Goal: Book appointment/travel/reservation

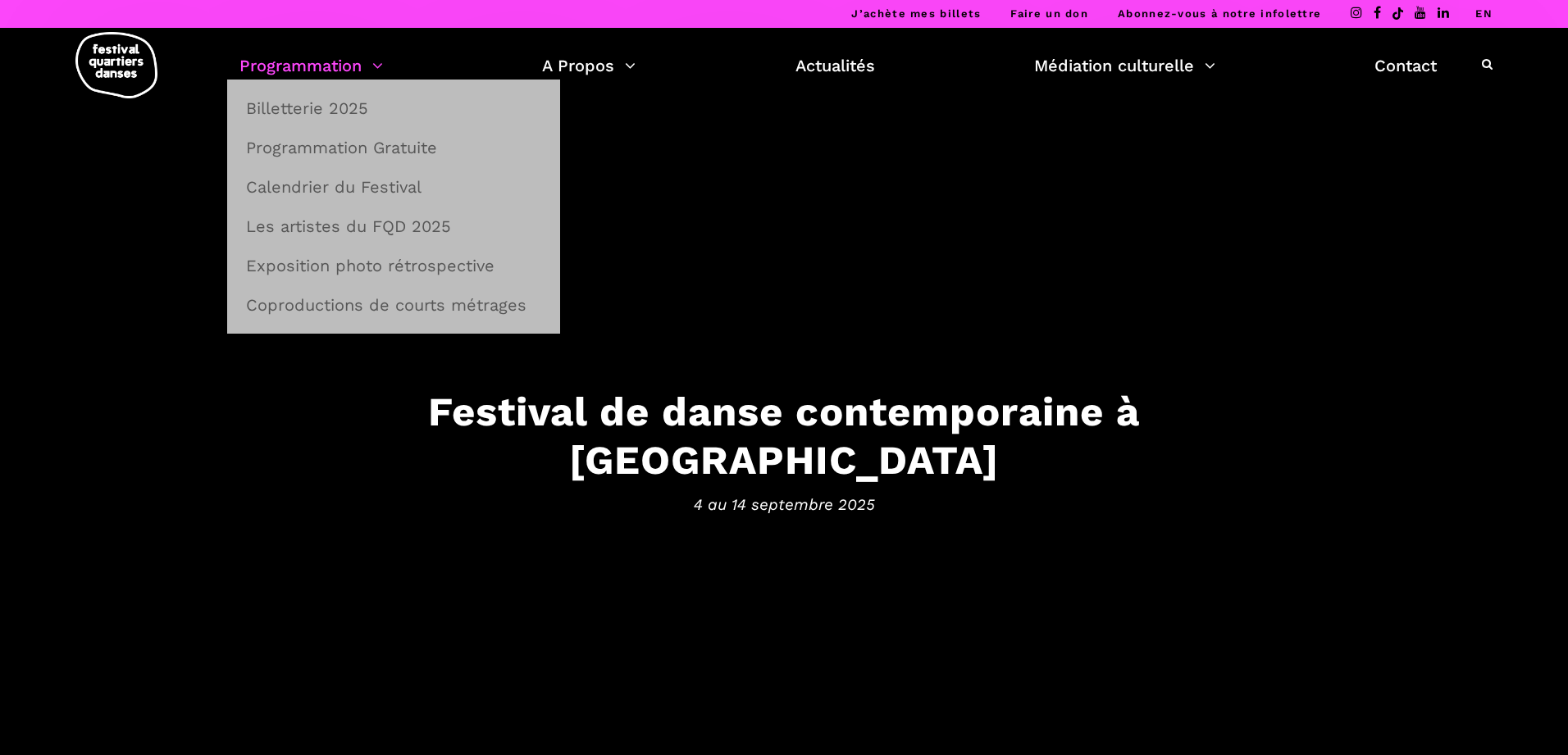
click at [360, 65] on link "Programmation" at bounding box center [312, 66] width 144 height 28
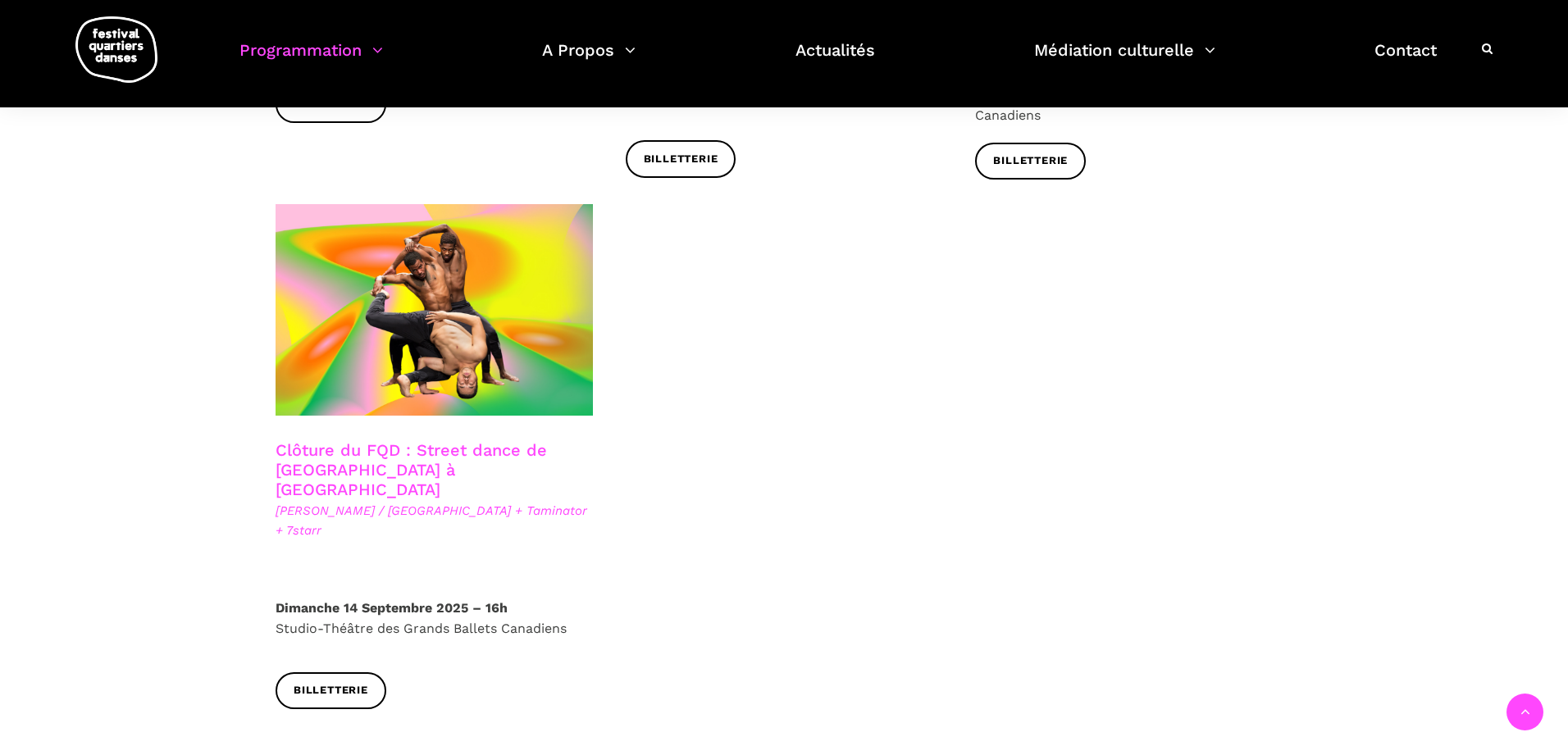
scroll to position [2749, 0]
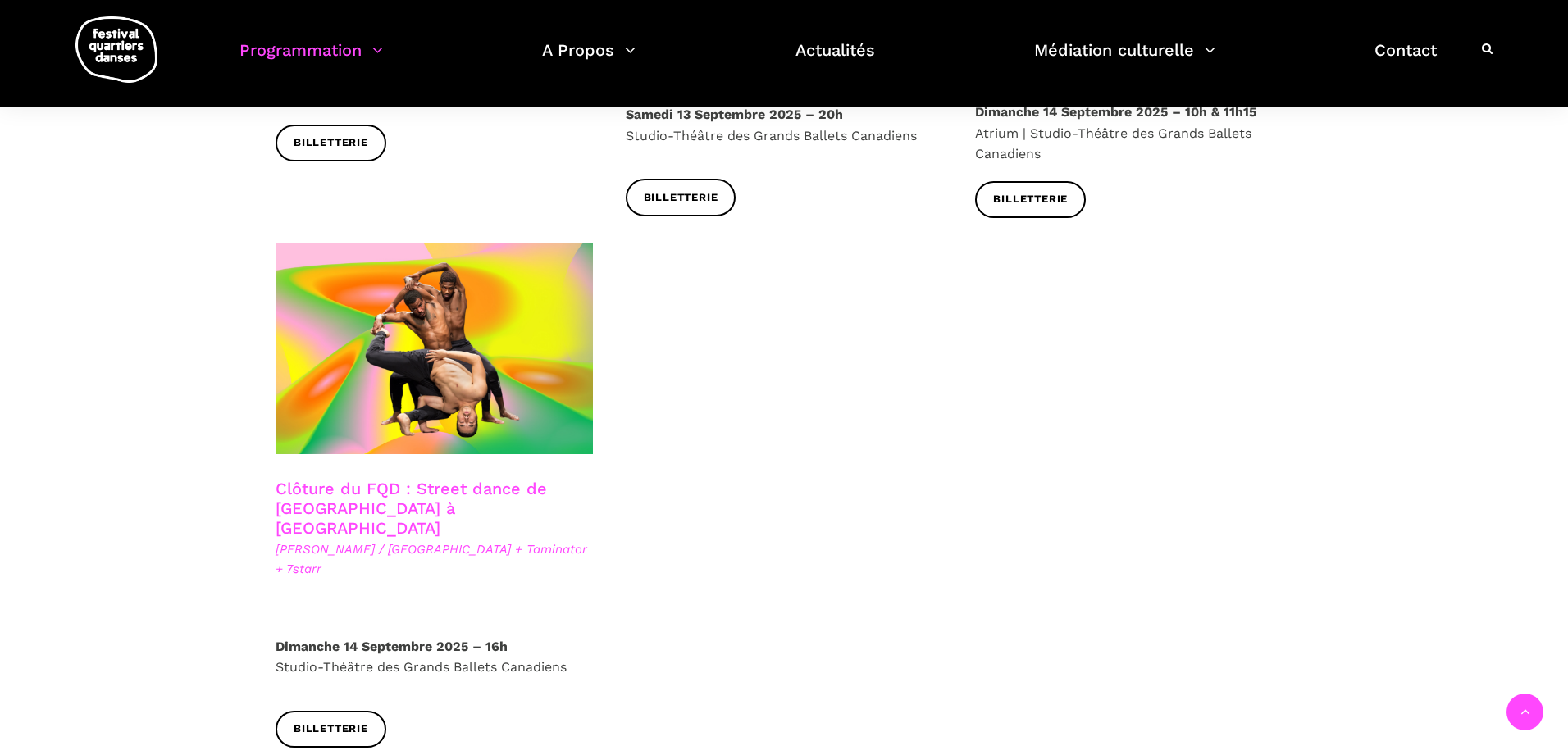
click at [440, 479] on link "Clôture du FQD : Street dance de [GEOGRAPHIC_DATA] à [GEOGRAPHIC_DATA]" at bounding box center [411, 508] width 272 height 59
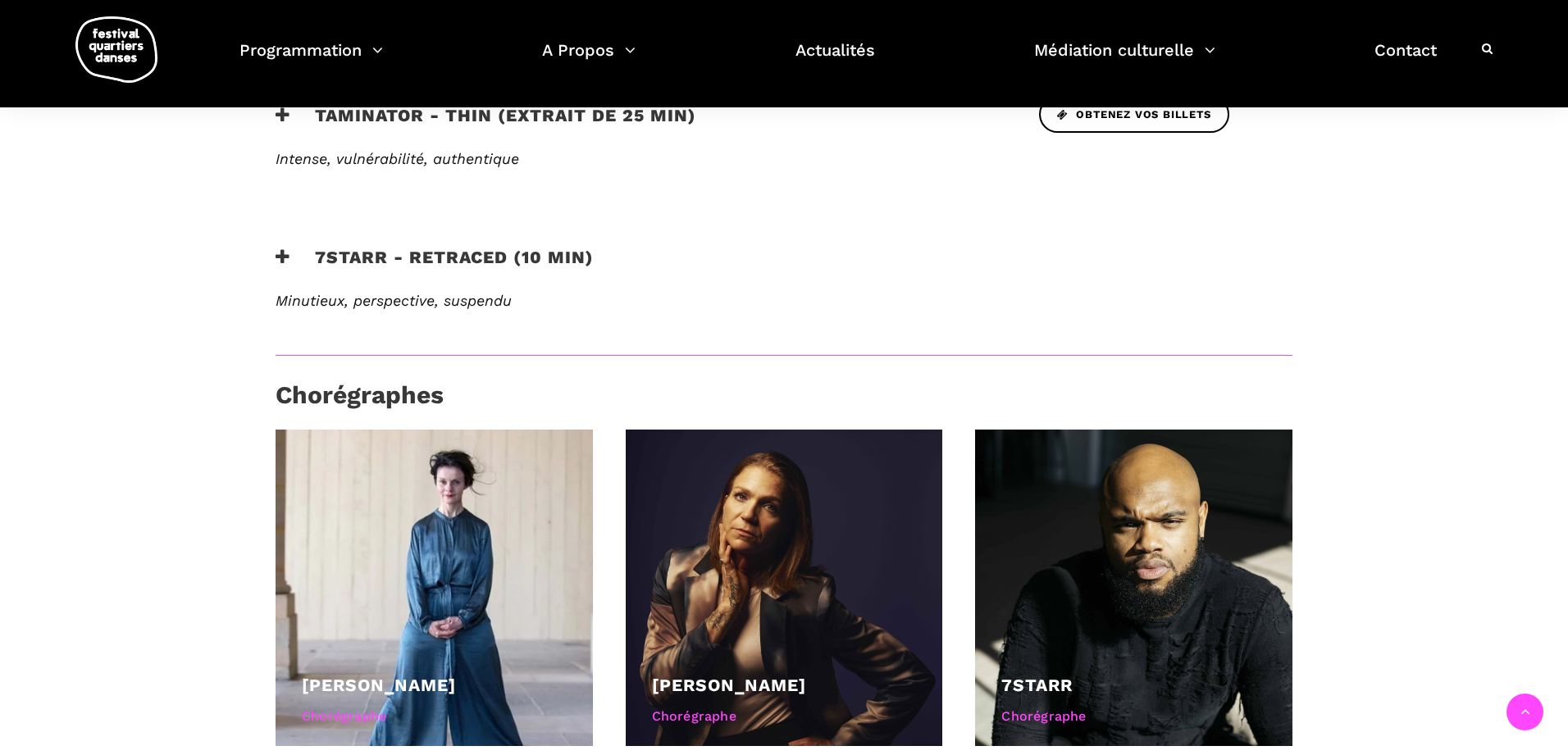
scroll to position [976, 0]
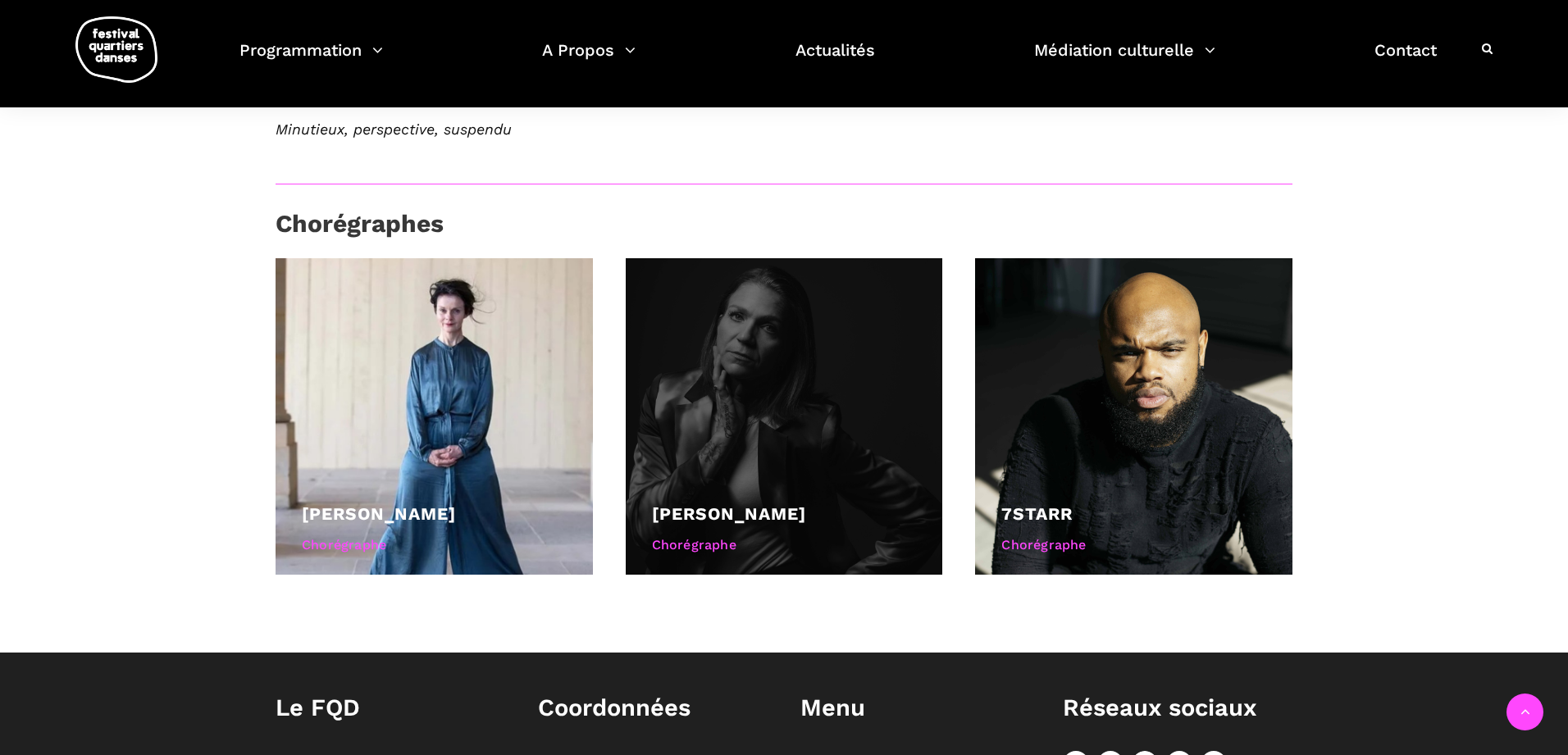
click at [757, 504] on link "Valérie Chartier" at bounding box center [729, 514] width 154 height 21
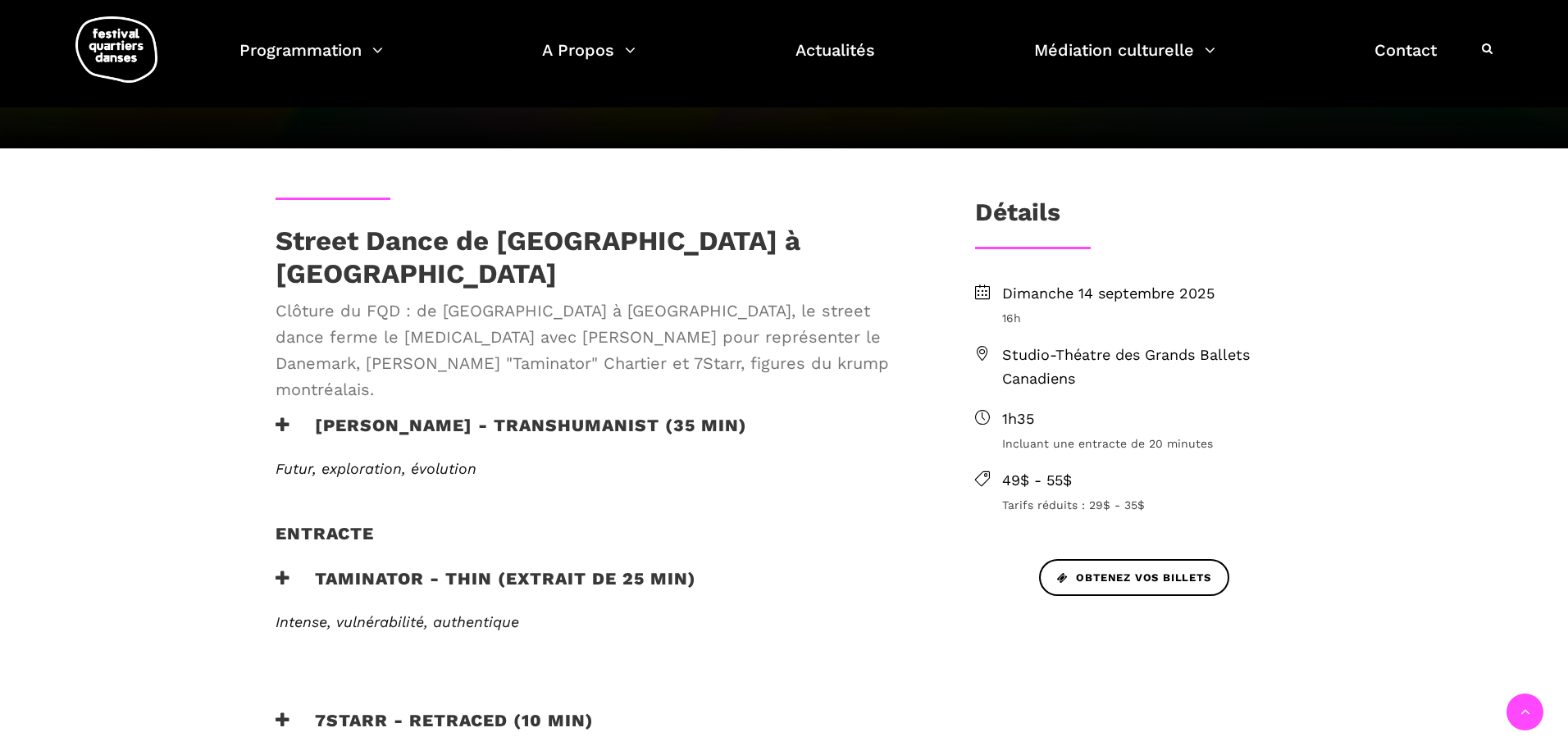
scroll to position [339, 0]
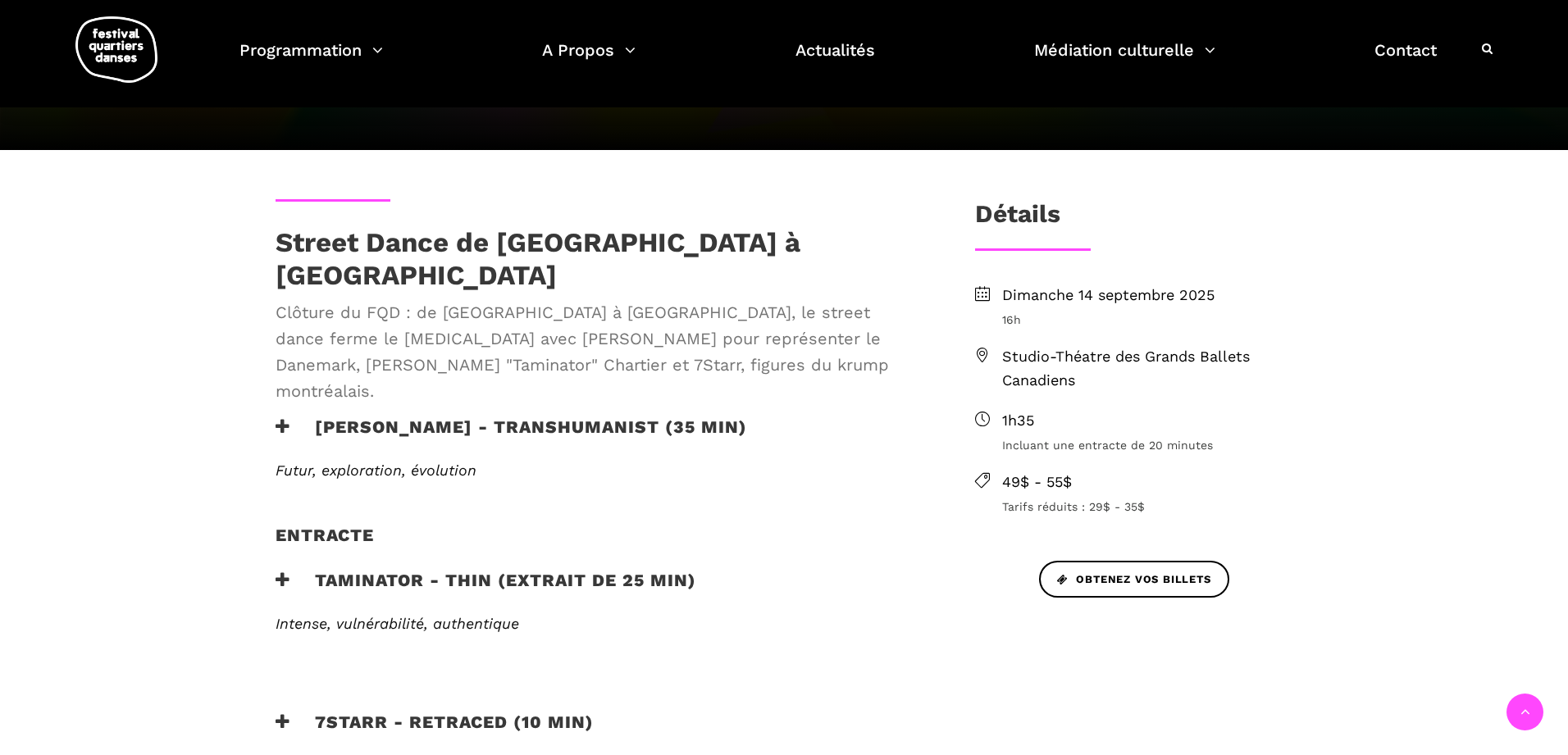
click at [314, 570] on h3 "Taminator - Thin (extrait de 25 min)" at bounding box center [486, 590] width 421 height 41
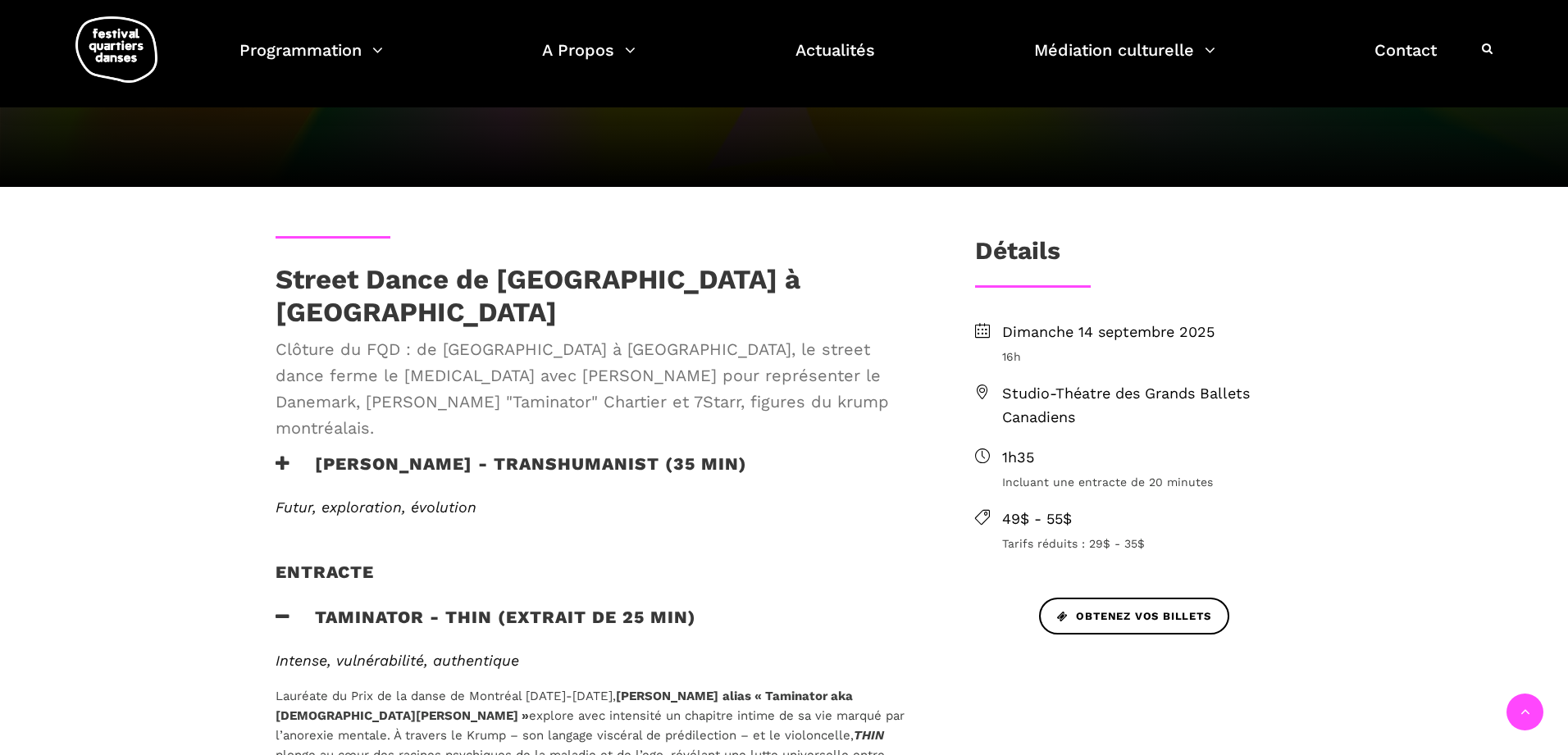
scroll to position [304, 0]
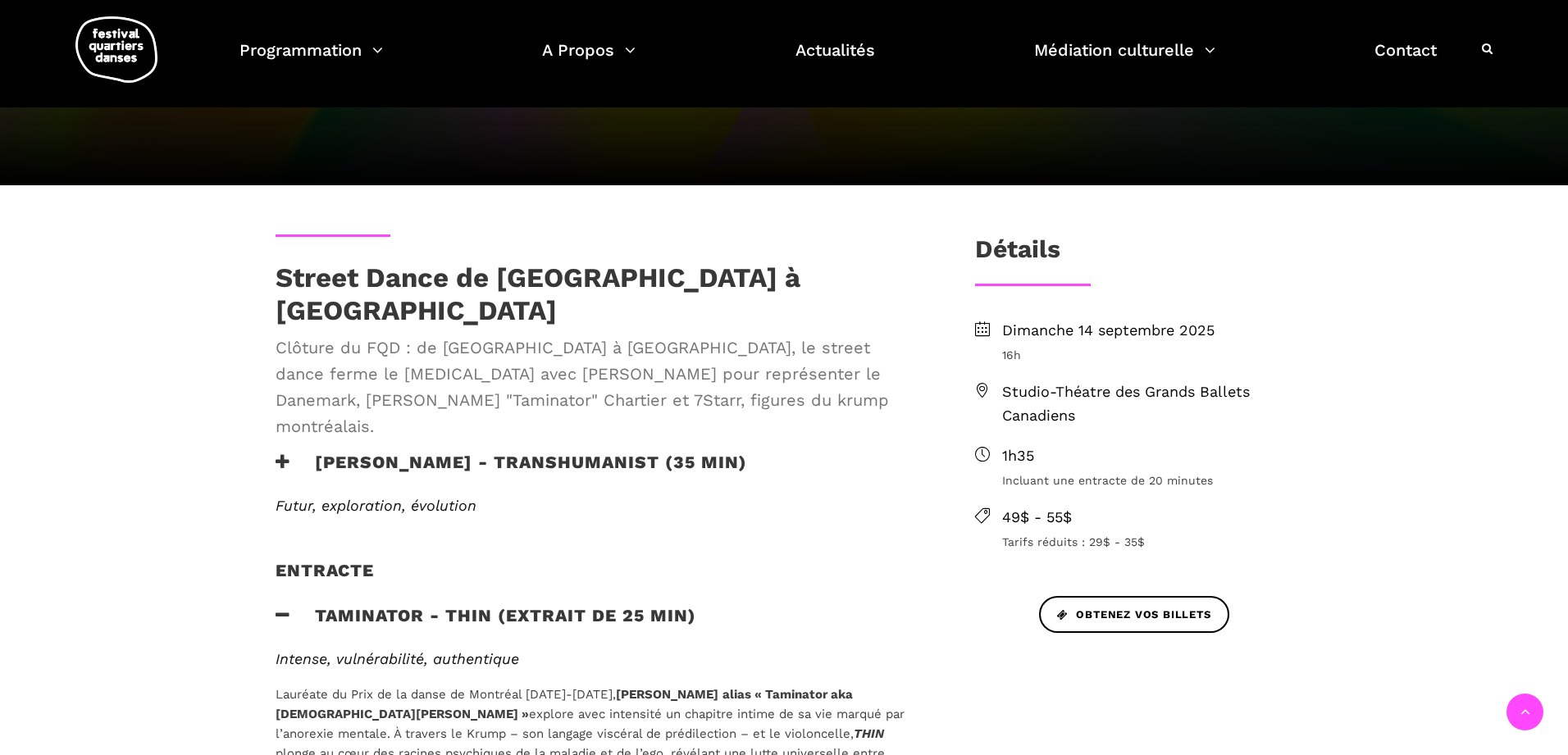
click at [606, 605] on h3 "Taminator - Thin (extrait de 25 min)" at bounding box center [486, 625] width 421 height 41
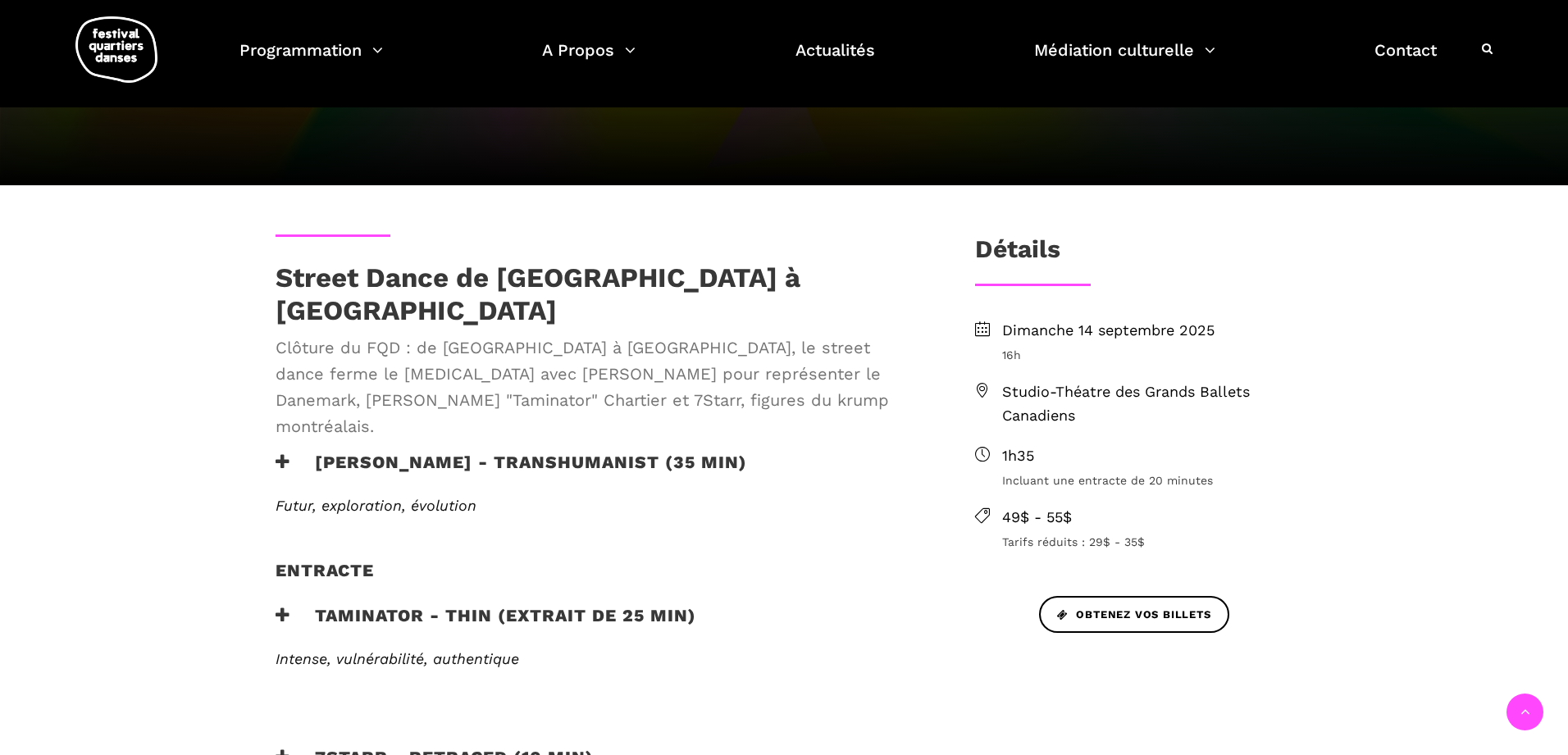
click at [419, 605] on h3 "Taminator - Thin (extrait de 25 min)" at bounding box center [486, 625] width 421 height 41
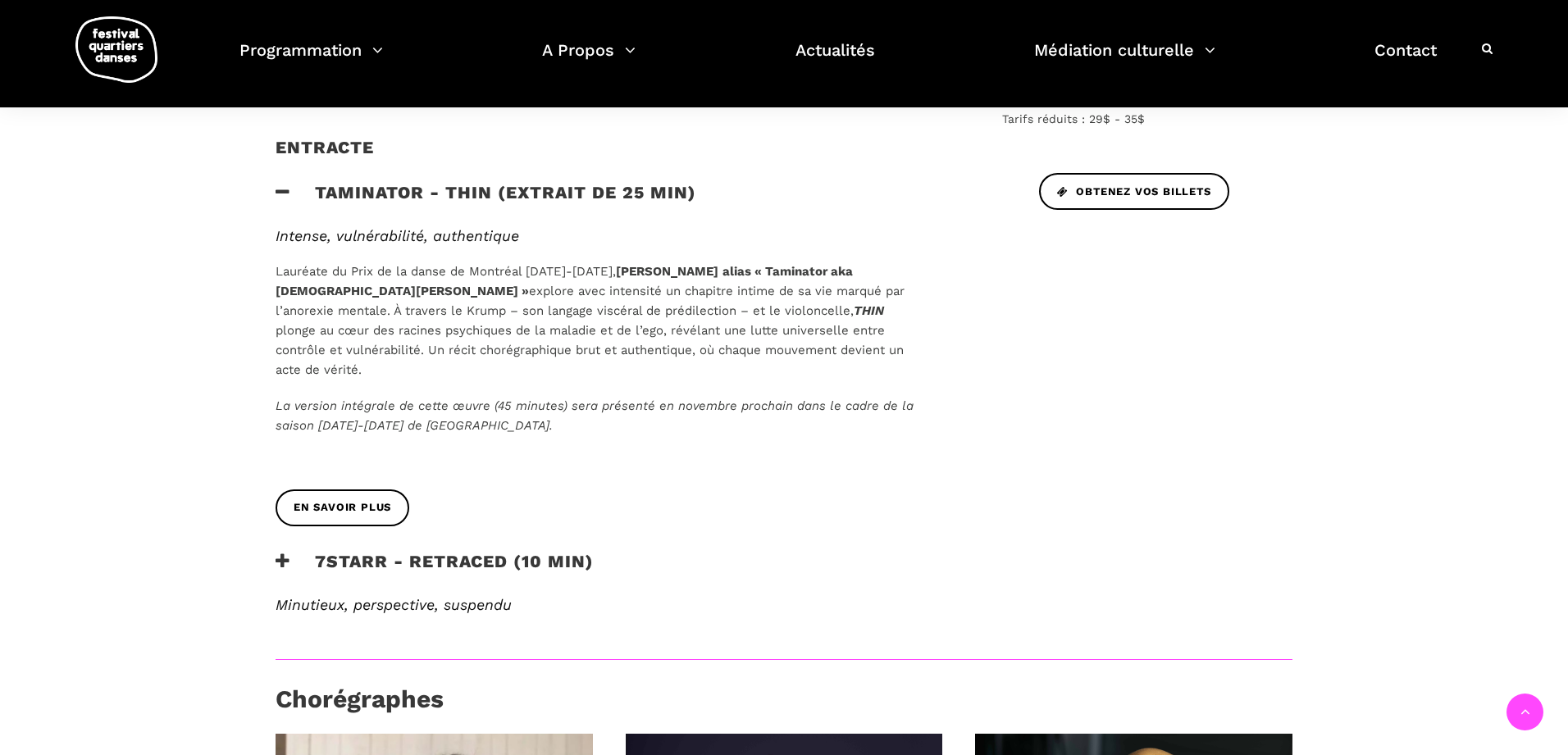
scroll to position [856, 0]
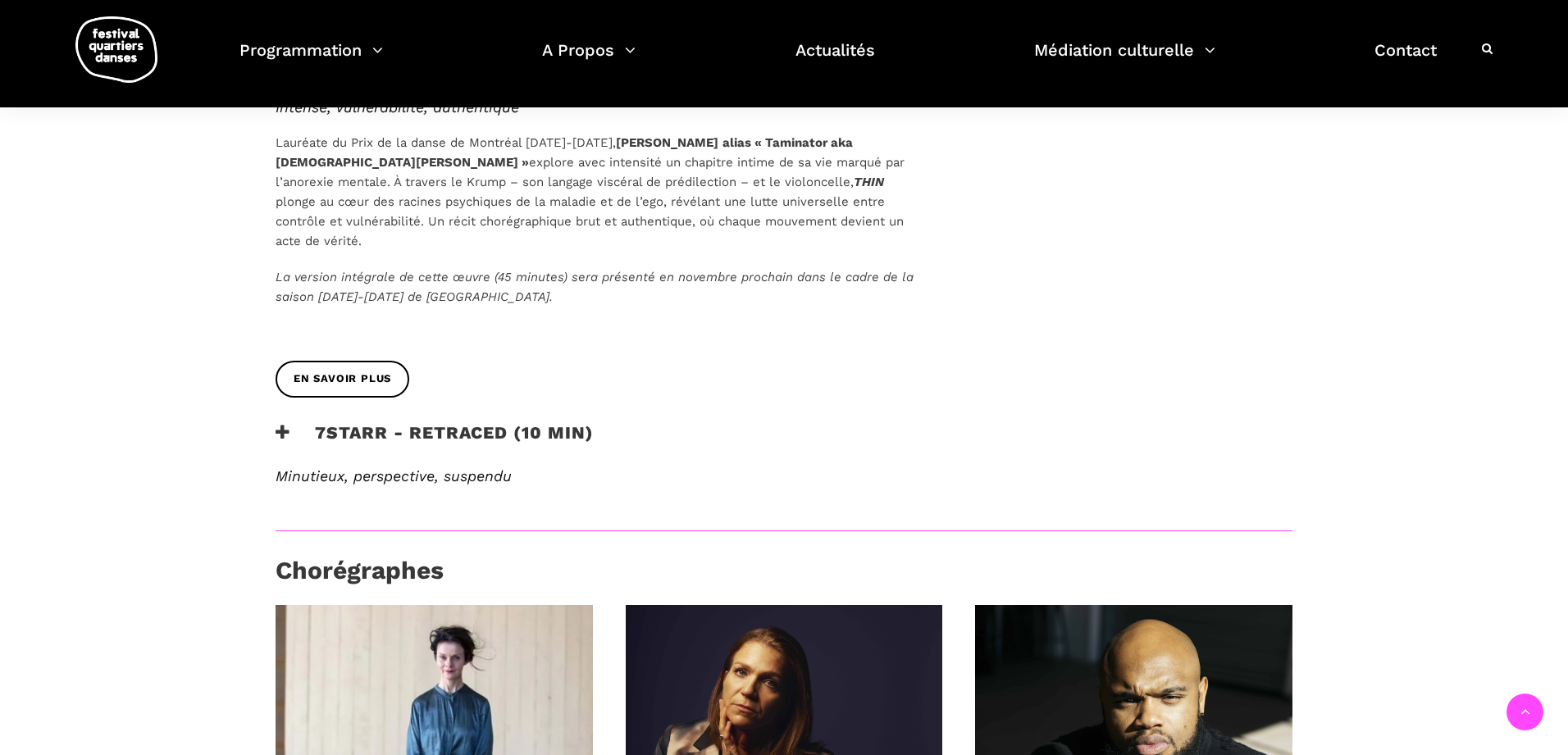
click at [335, 287] on div "Intense, vulnérabilité, authentique Lauréate du Prix de la danse de Montréal 20…" at bounding box center [598, 229] width 679 height 262
click at [336, 371] on span "En savoir plus" at bounding box center [342, 379] width 98 height 17
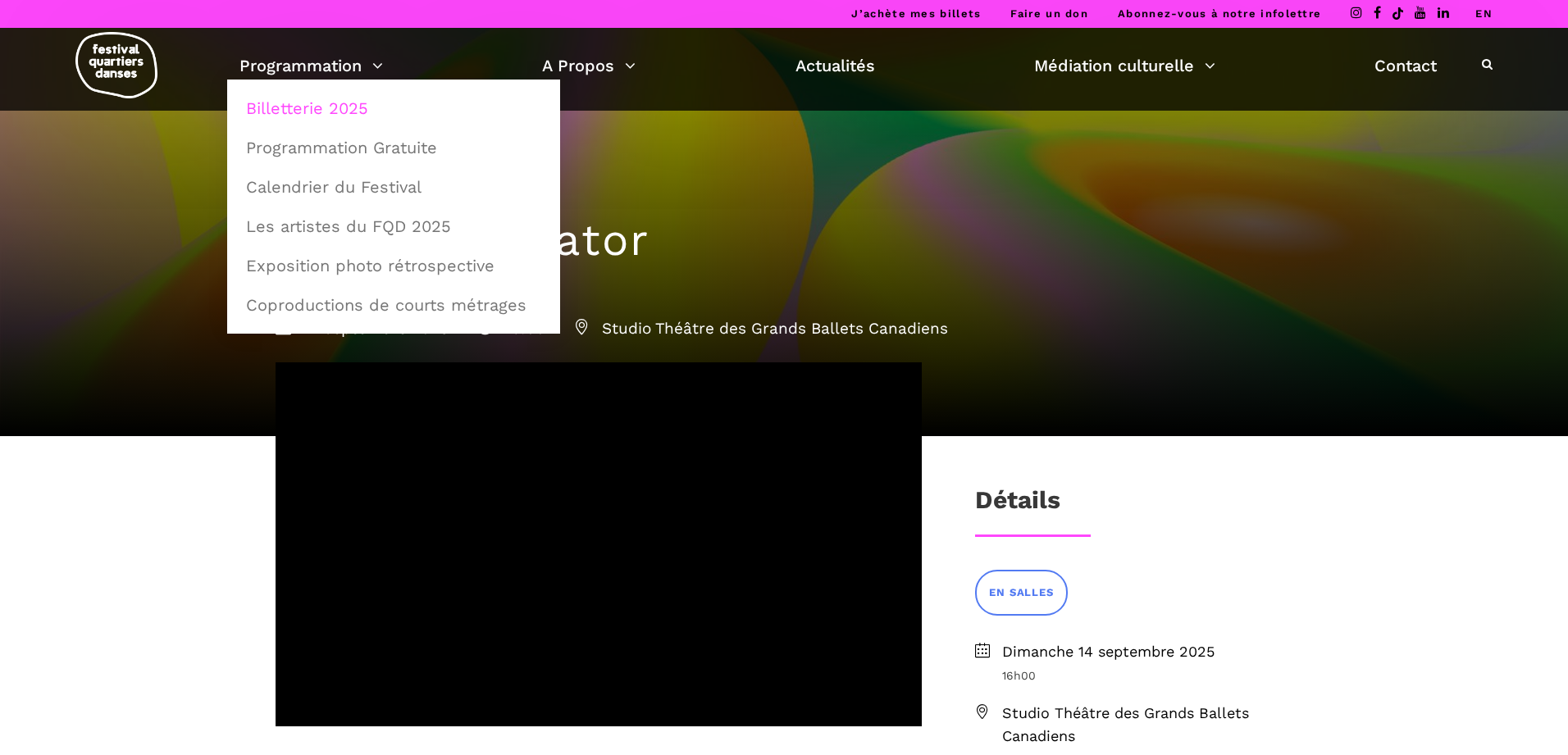
click at [328, 102] on link "Billetterie 2025" at bounding box center [394, 108] width 315 height 38
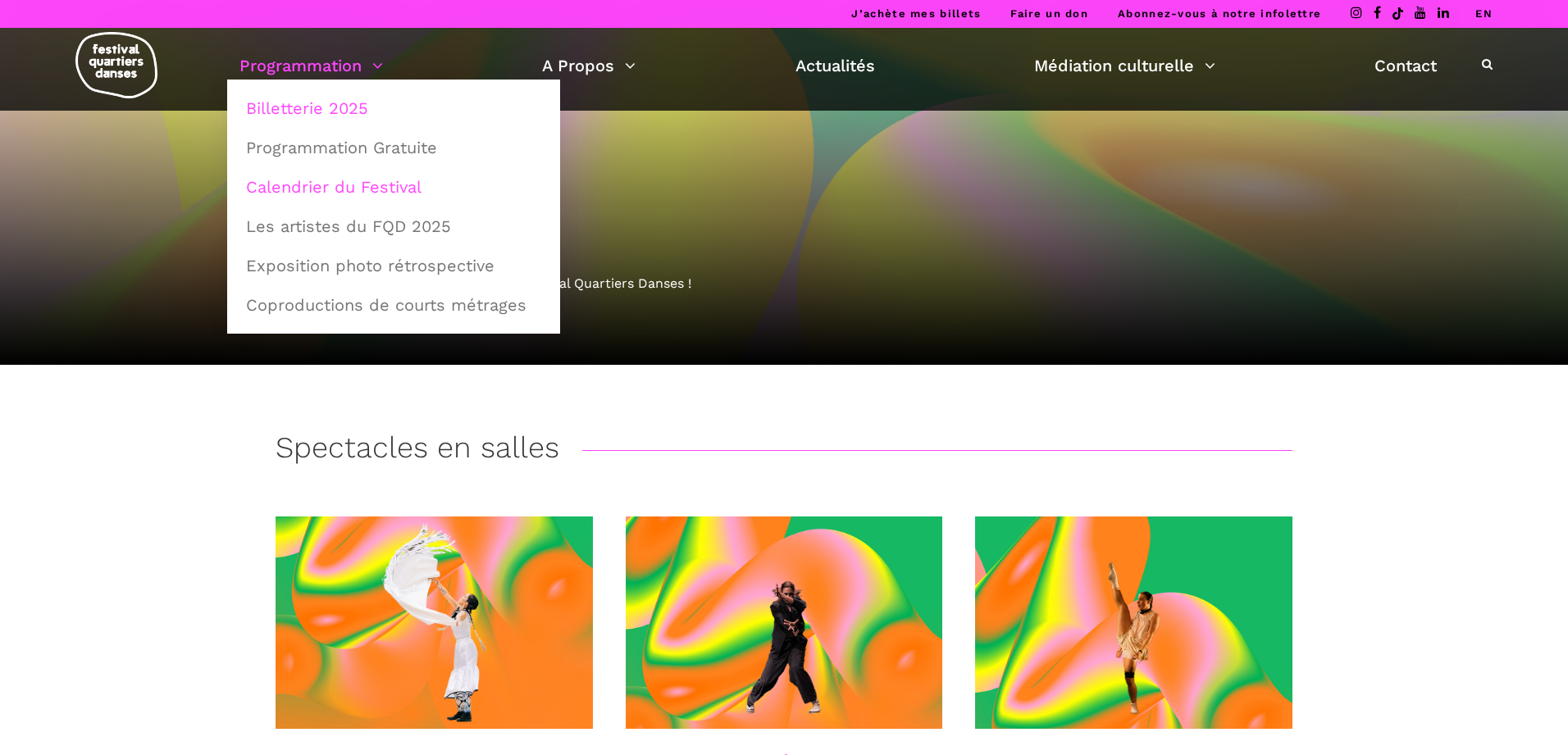
click at [331, 176] on link "Calendrier du Festival" at bounding box center [394, 187] width 315 height 38
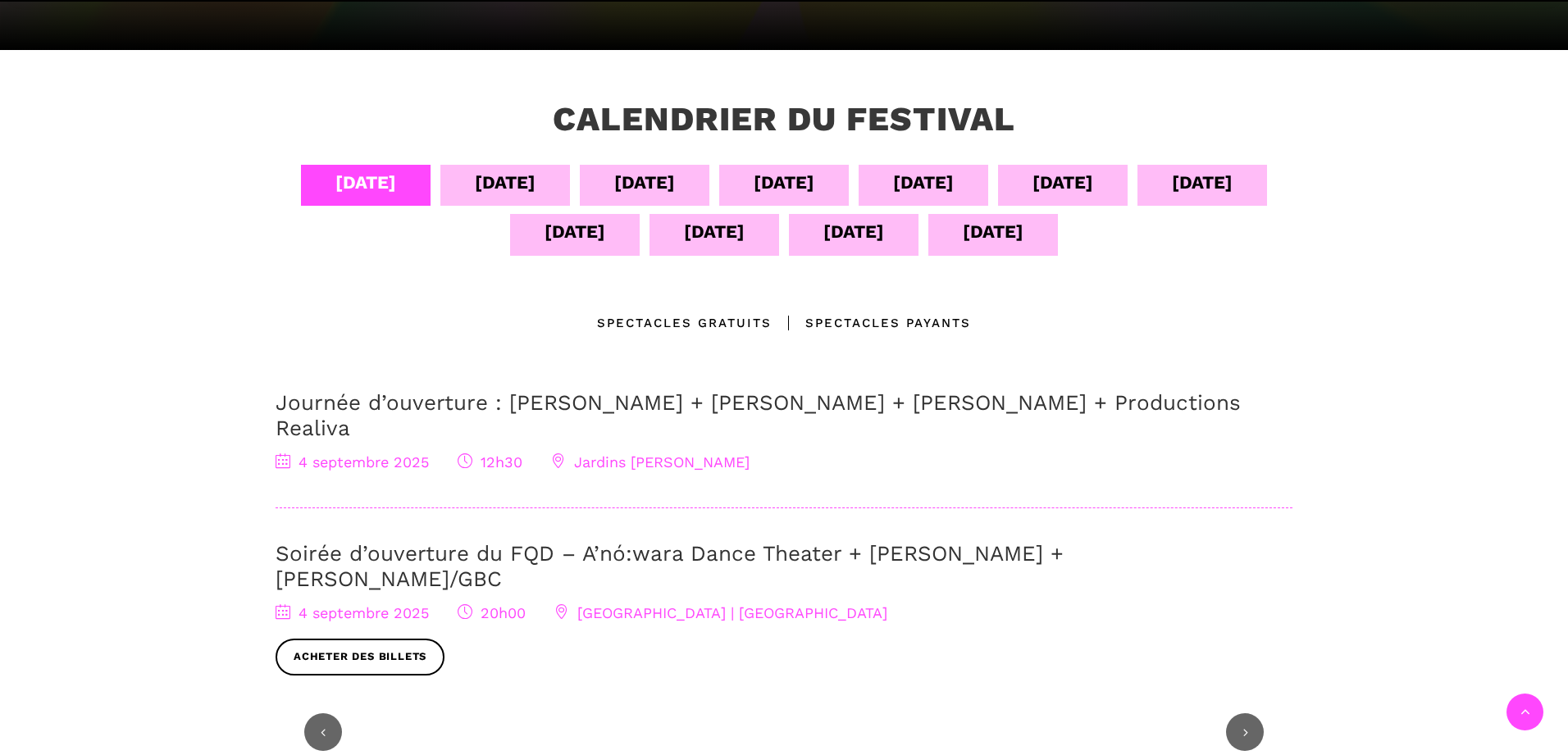
scroll to position [319, 0]
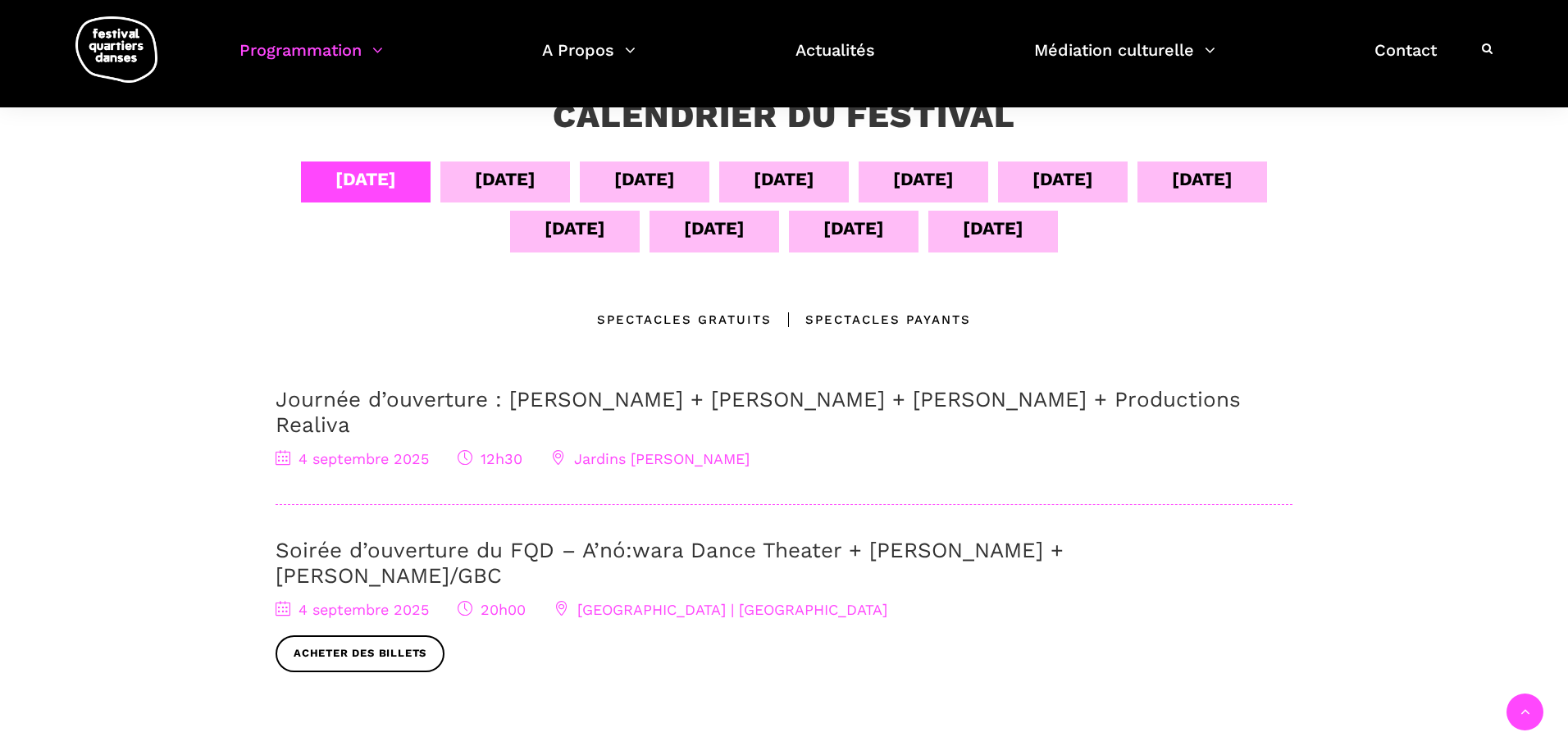
click at [831, 231] on div "[DATE]" at bounding box center [854, 228] width 61 height 29
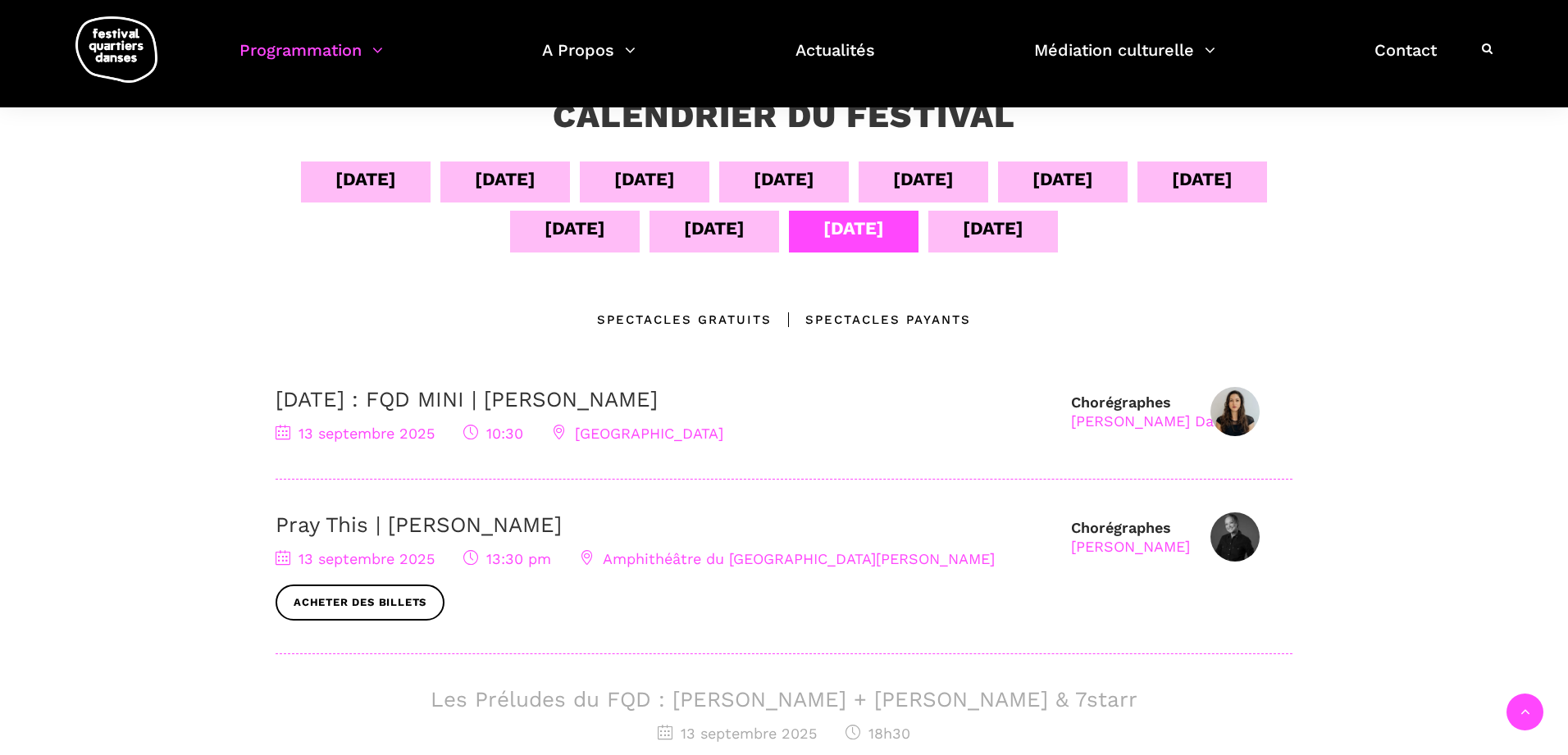
scroll to position [325, 0]
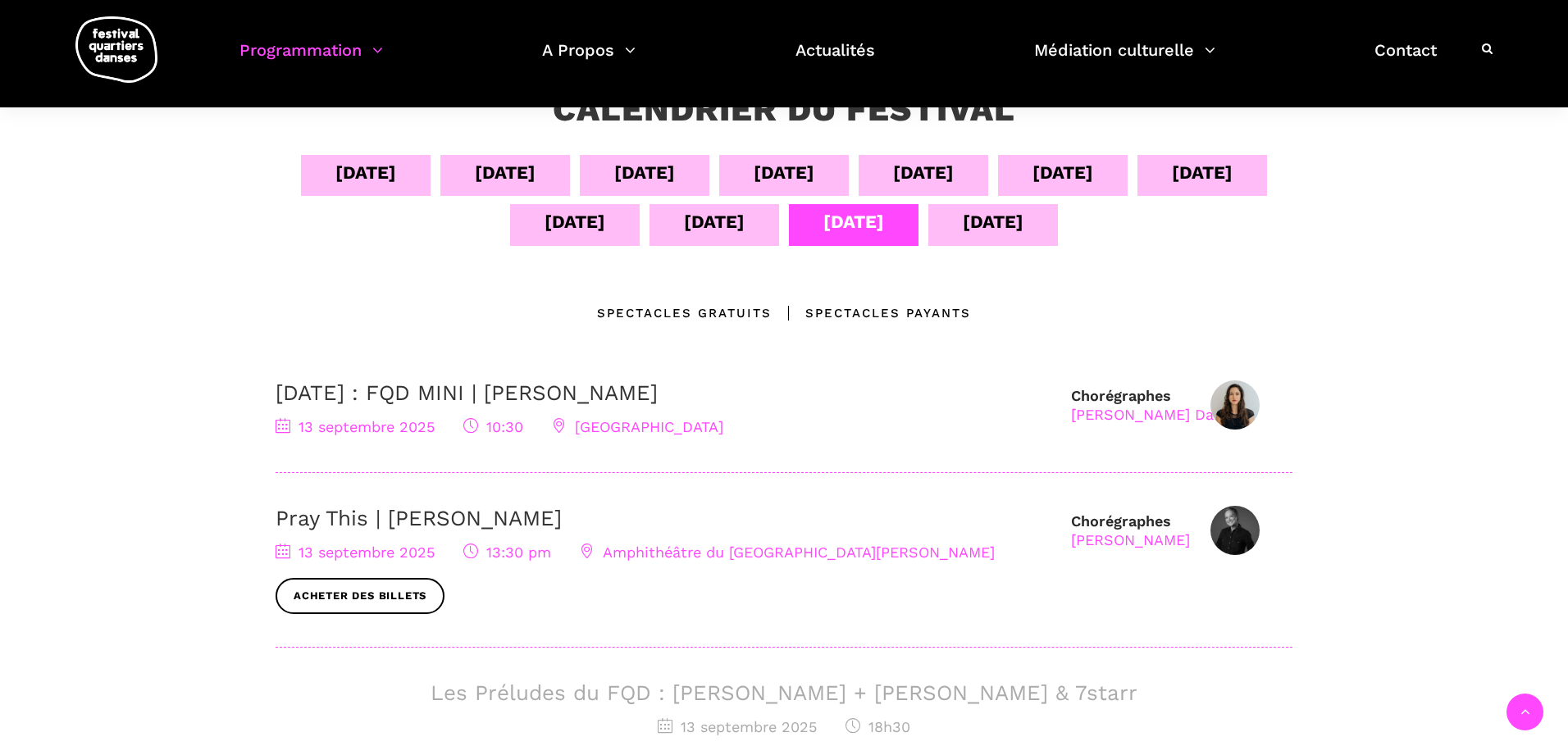
click at [965, 226] on div "[DATE]" at bounding box center [993, 222] width 61 height 29
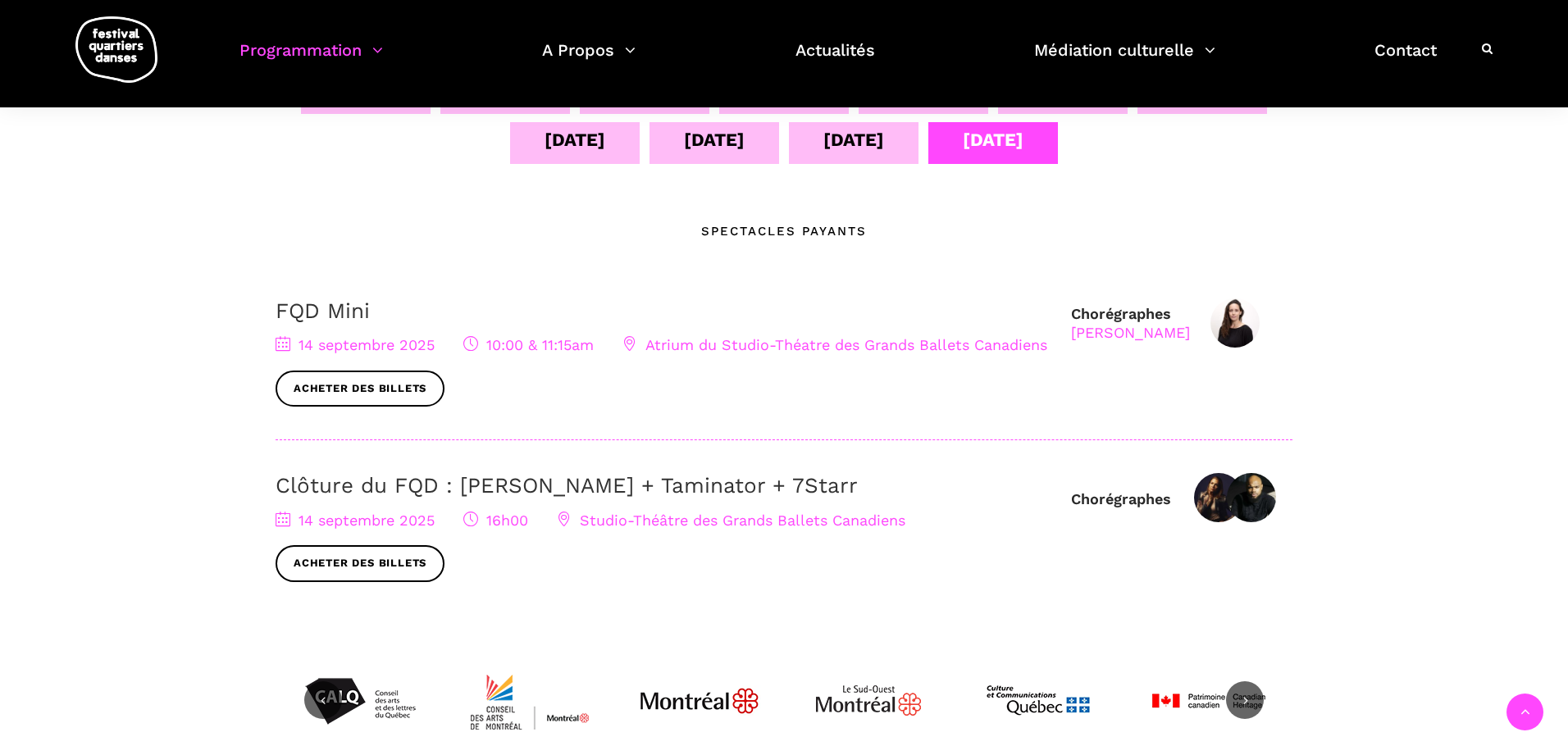
scroll to position [446, 0]
